Goal: Task Accomplishment & Management: Manage account settings

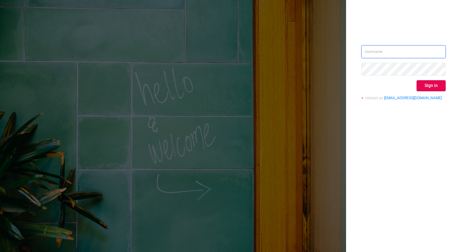
click at [398, 53] on input "text" at bounding box center [403, 51] width 84 height 13
type input "[PERSON_NAME][EMAIL_ADDRESS][DOMAIN_NAME]"
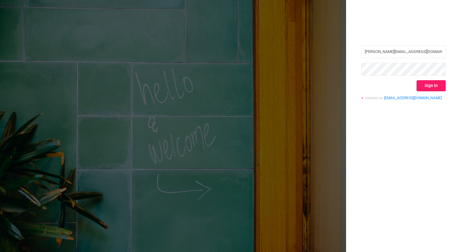
click at [437, 86] on button "Sign in" at bounding box center [430, 85] width 29 height 11
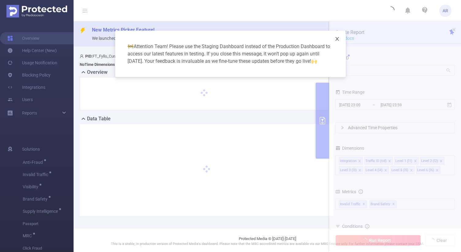
click at [336, 39] on icon "icon: close" at bounding box center [336, 38] width 5 height 5
